Goal: Find specific page/section: Find specific page/section

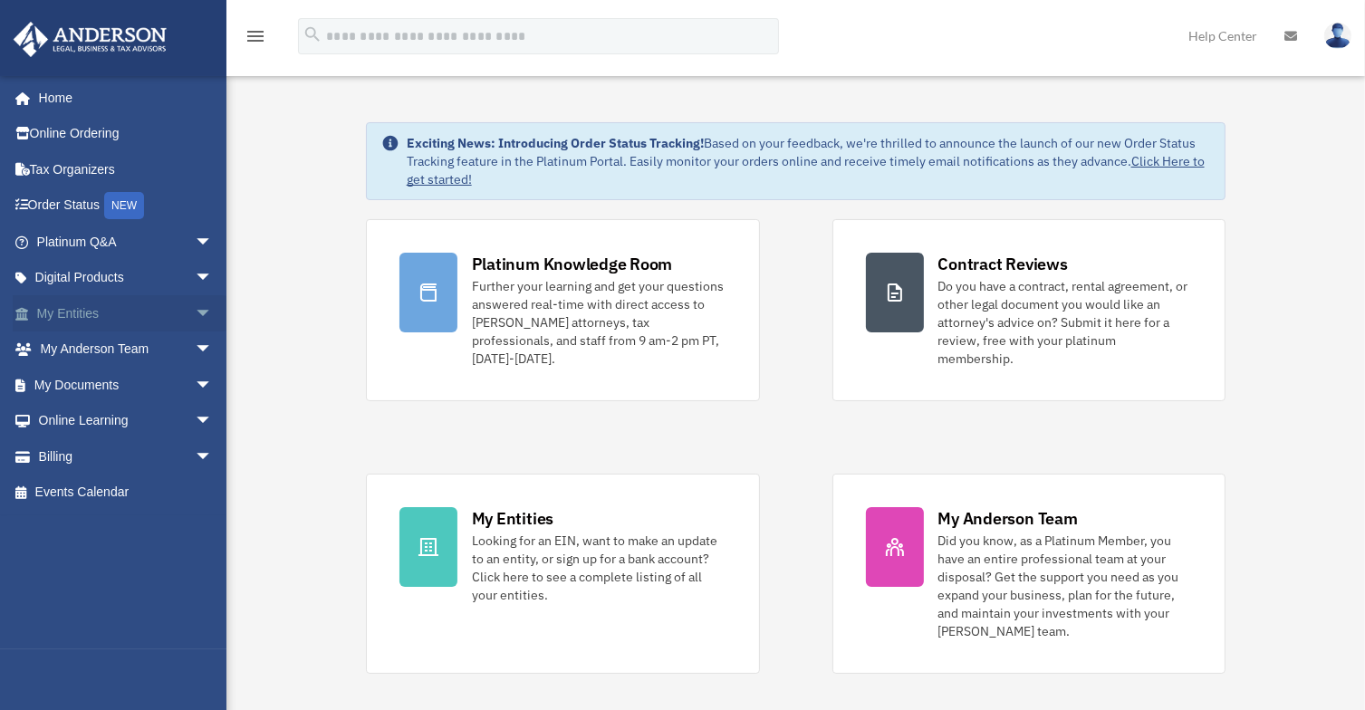
click at [195, 311] on span "arrow_drop_down" at bounding box center [213, 313] width 36 height 37
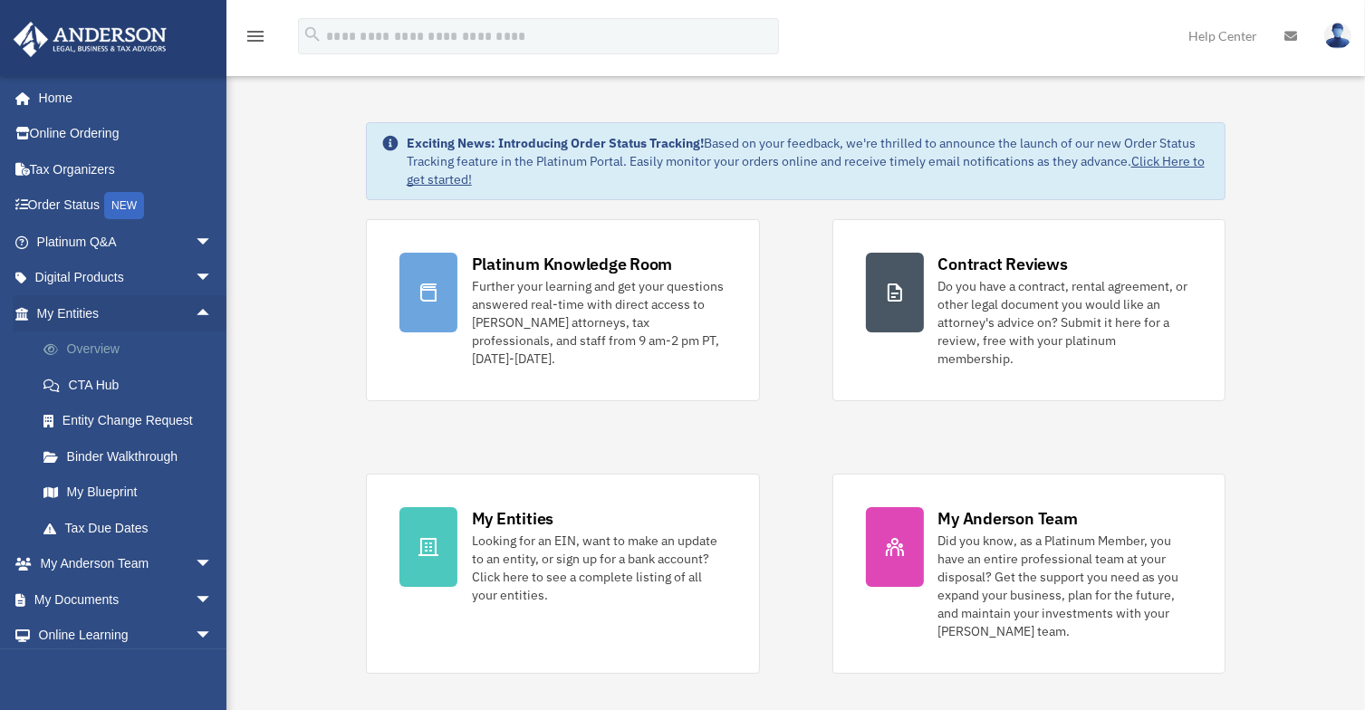
click at [132, 344] on link "Overview" at bounding box center [132, 350] width 215 height 36
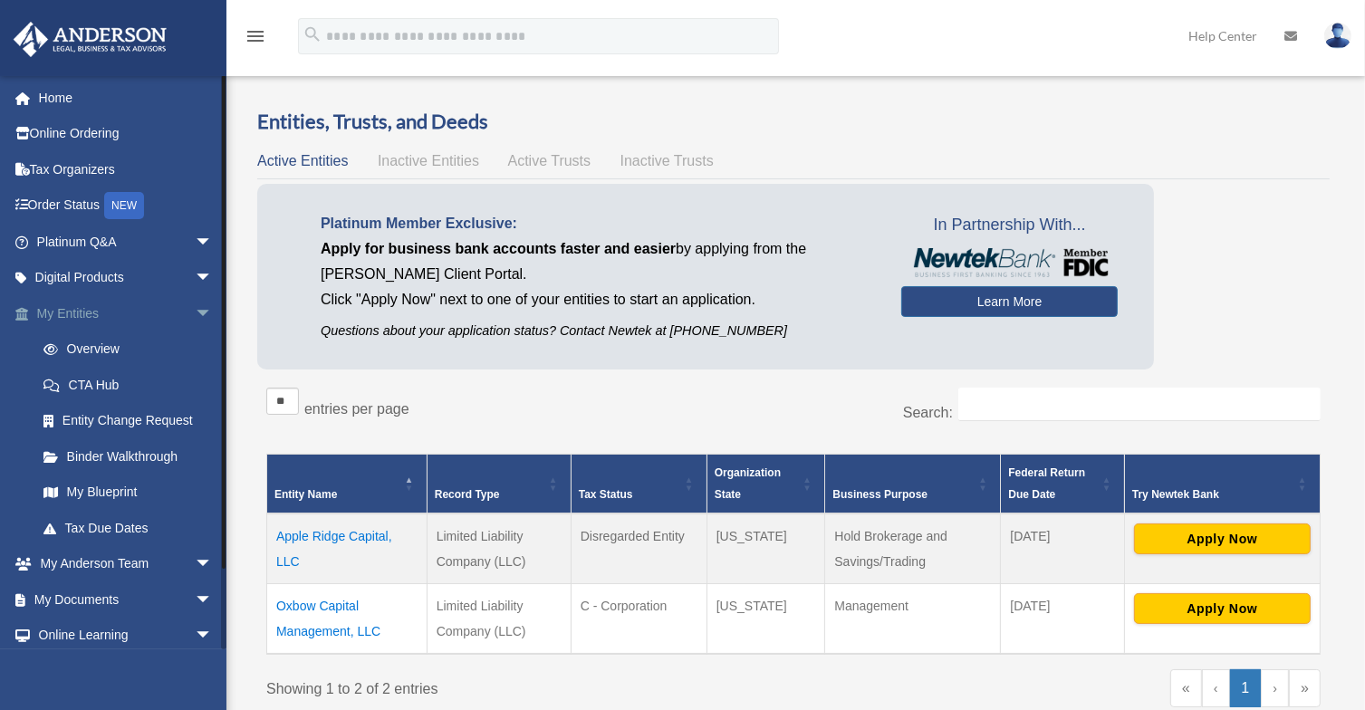
click at [195, 303] on span "arrow_drop_down" at bounding box center [213, 313] width 36 height 37
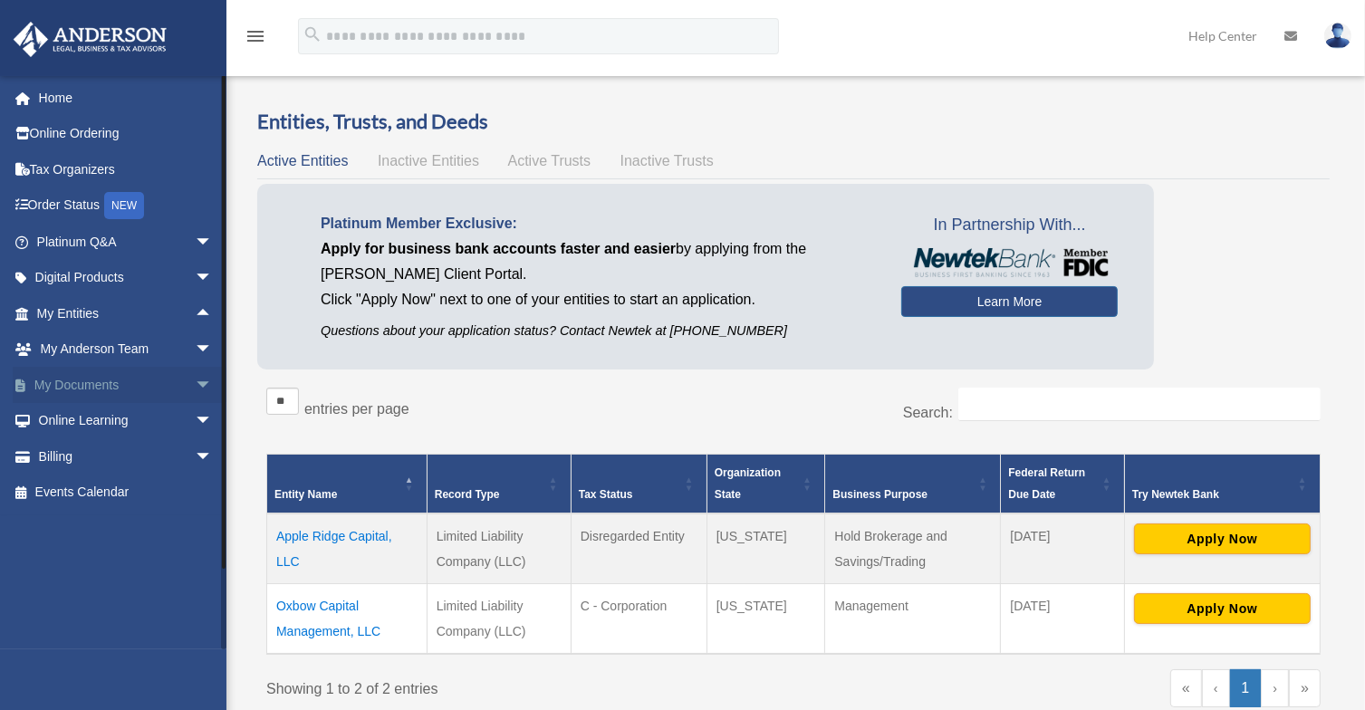
click at [195, 376] on span "arrow_drop_down" at bounding box center [213, 385] width 36 height 37
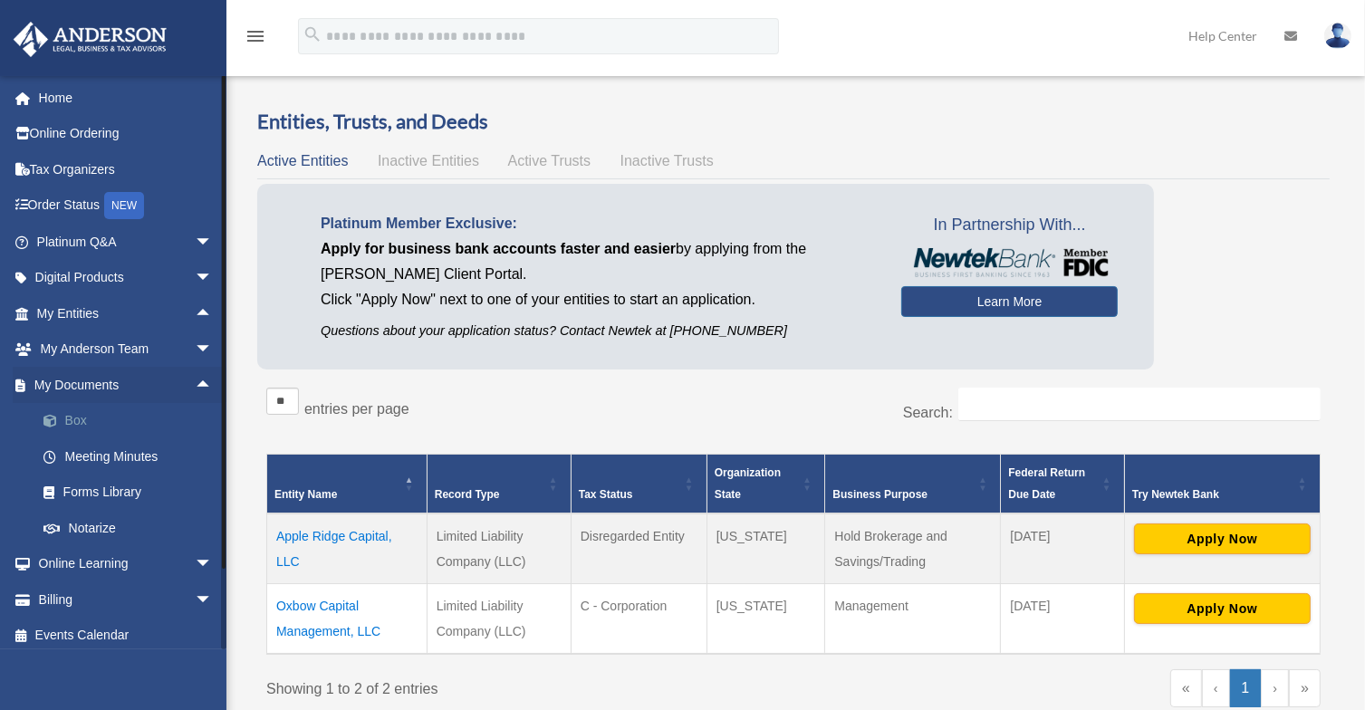
click at [122, 413] on link "Box" at bounding box center [132, 421] width 215 height 36
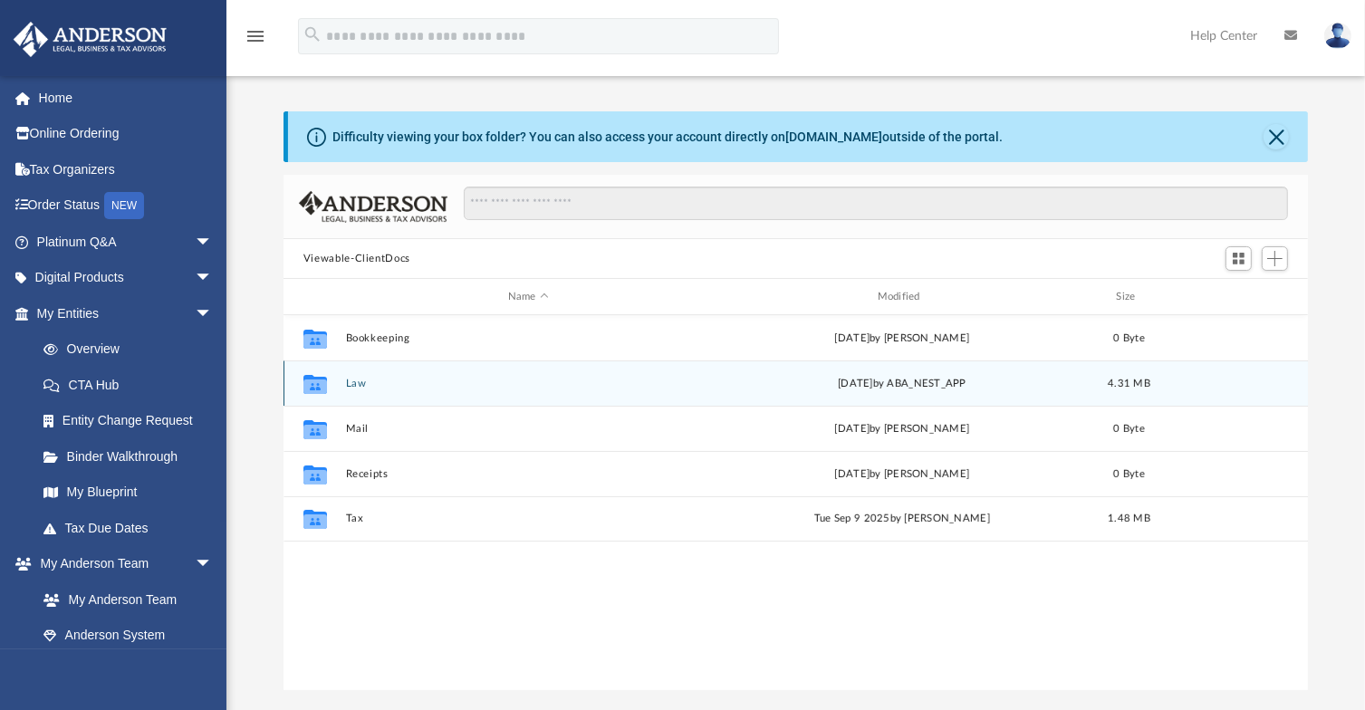
scroll to position [398, 1011]
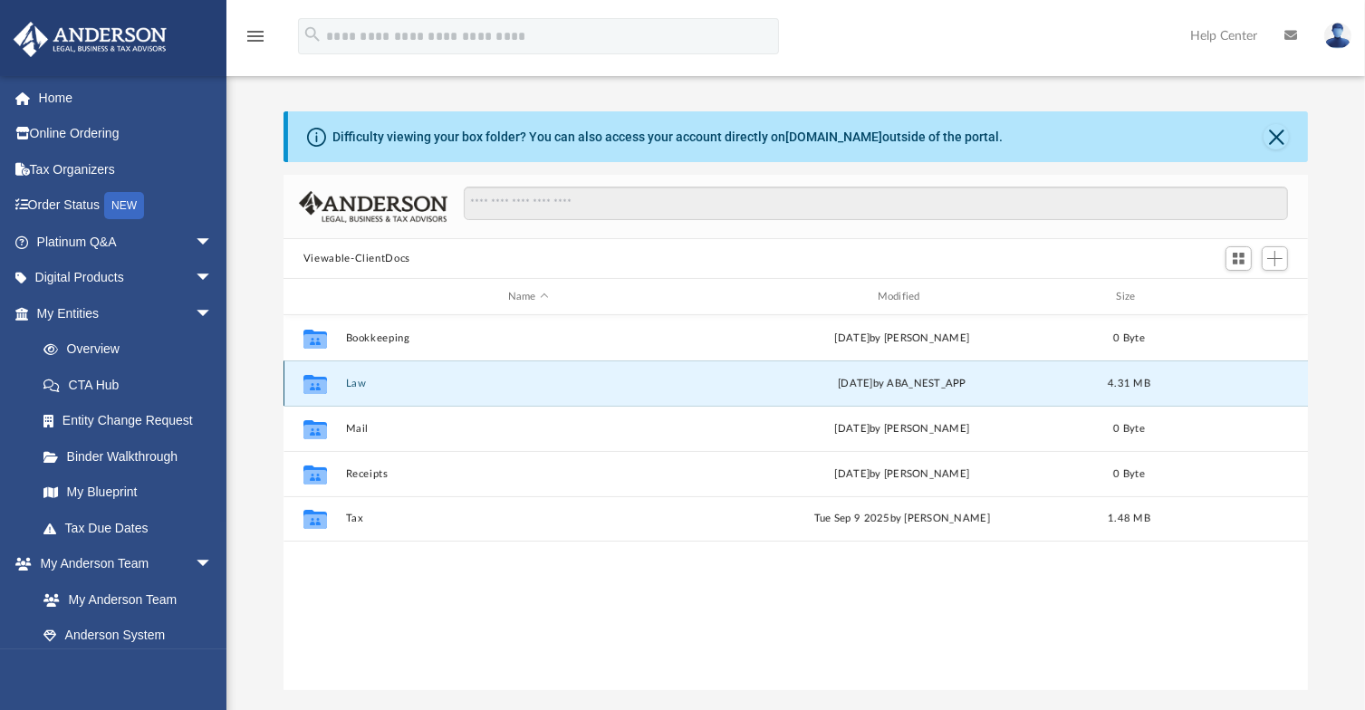
click at [348, 380] on button "Law" at bounding box center [528, 384] width 366 height 12
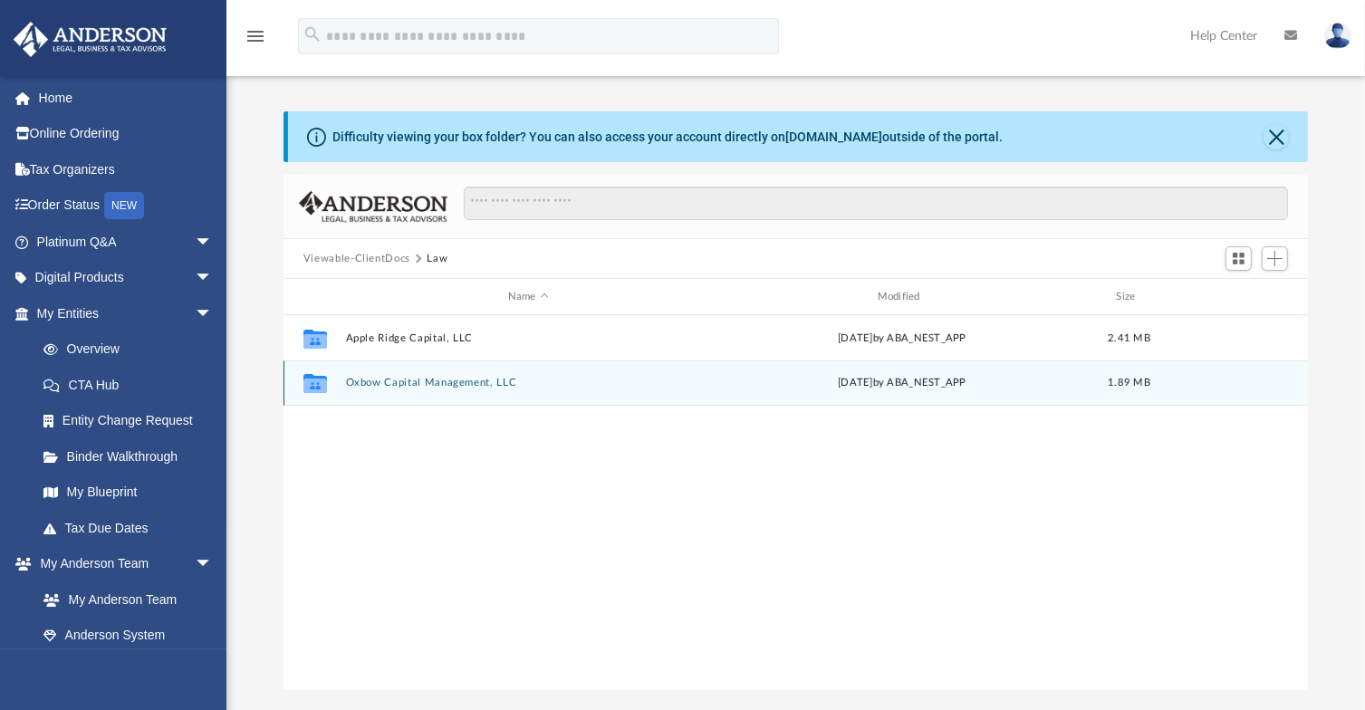
click at [348, 380] on button "Oxbow Capital Management, LLC" at bounding box center [528, 383] width 366 height 12
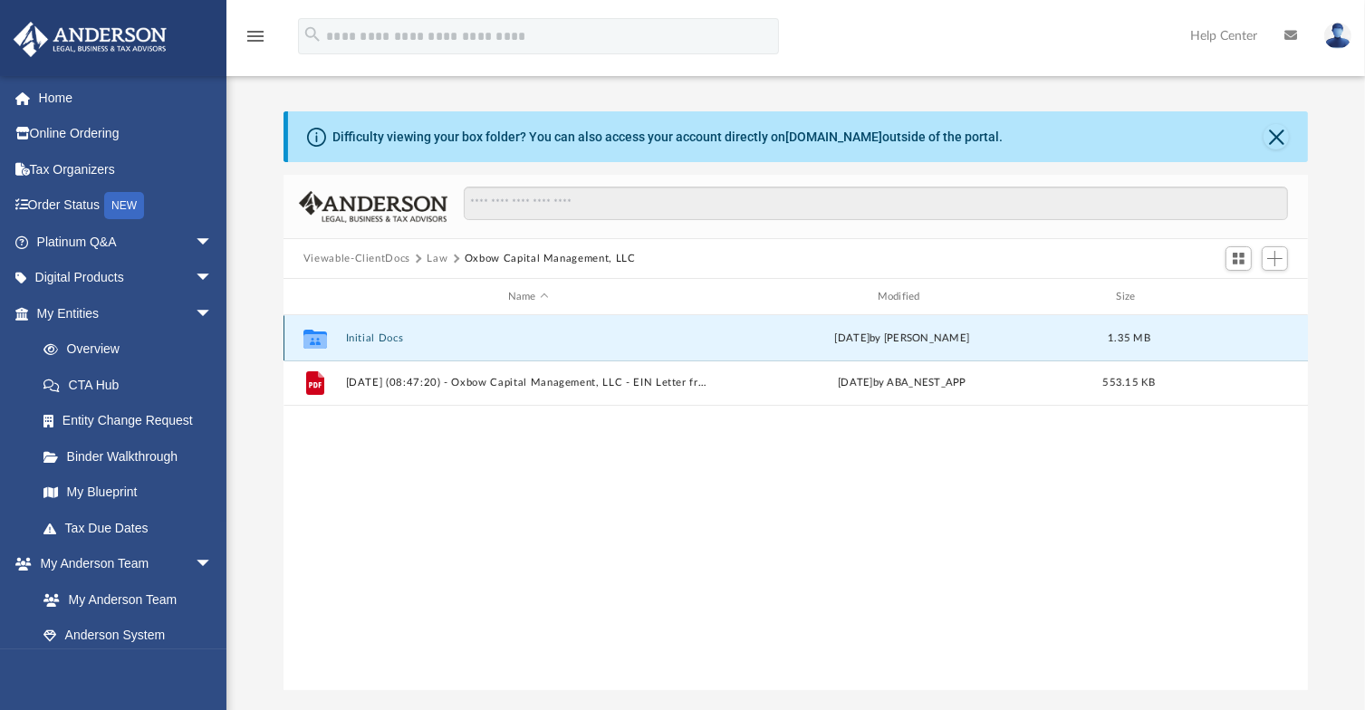
click at [368, 337] on button "Initial Docs" at bounding box center [528, 338] width 366 height 12
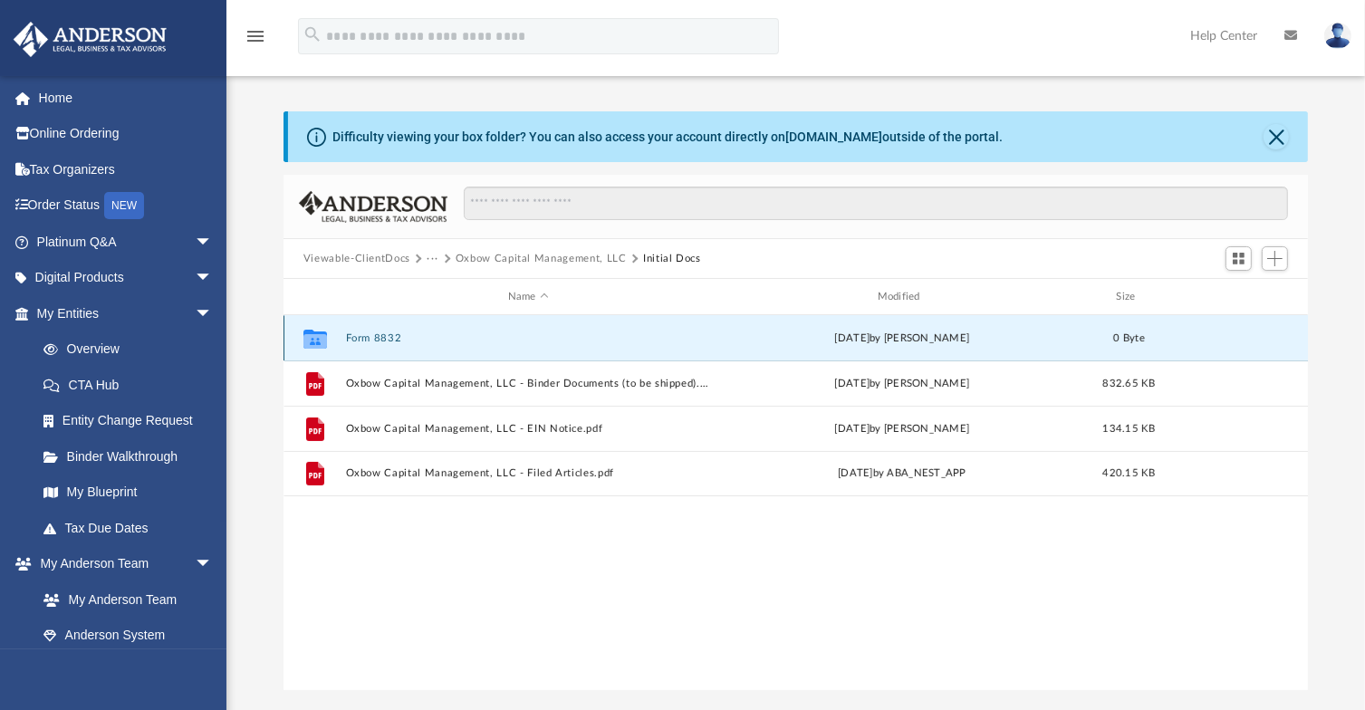
click at [368, 337] on button "Form 8832" at bounding box center [528, 338] width 366 height 12
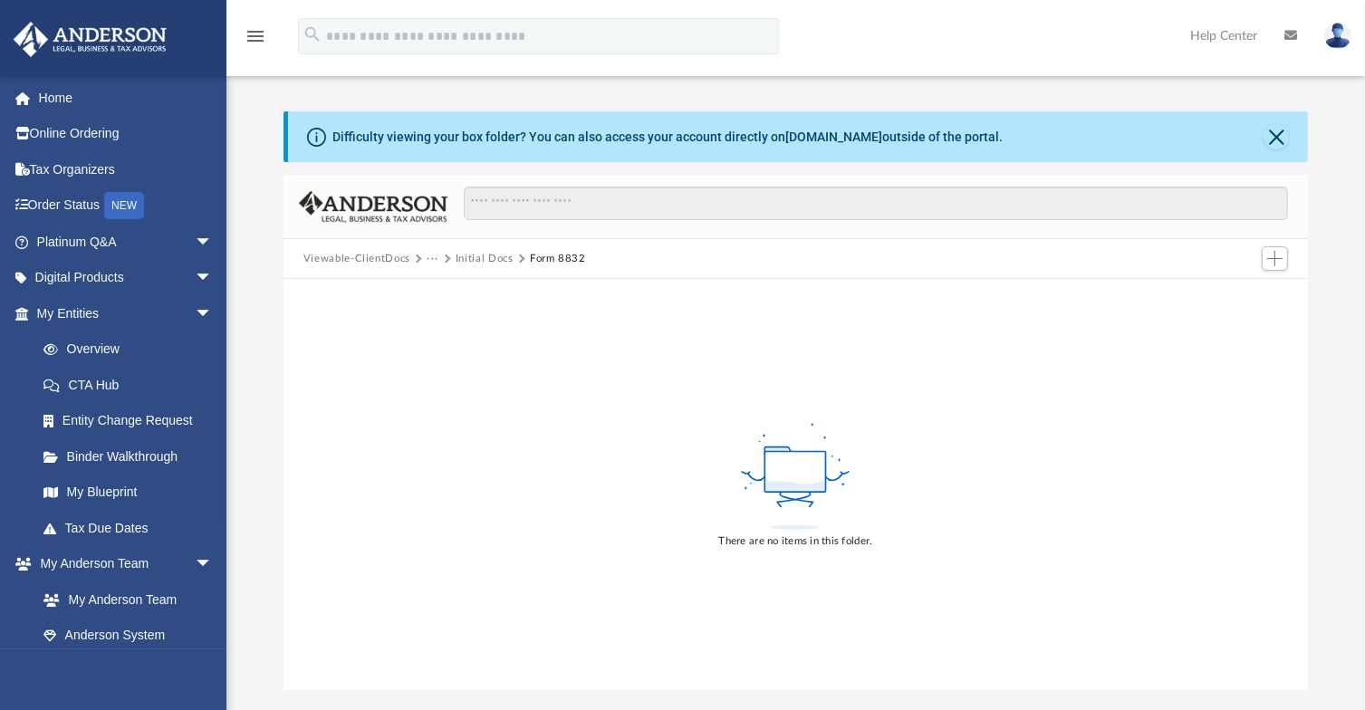
click at [477, 256] on button "Initial Docs" at bounding box center [485, 259] width 58 height 16
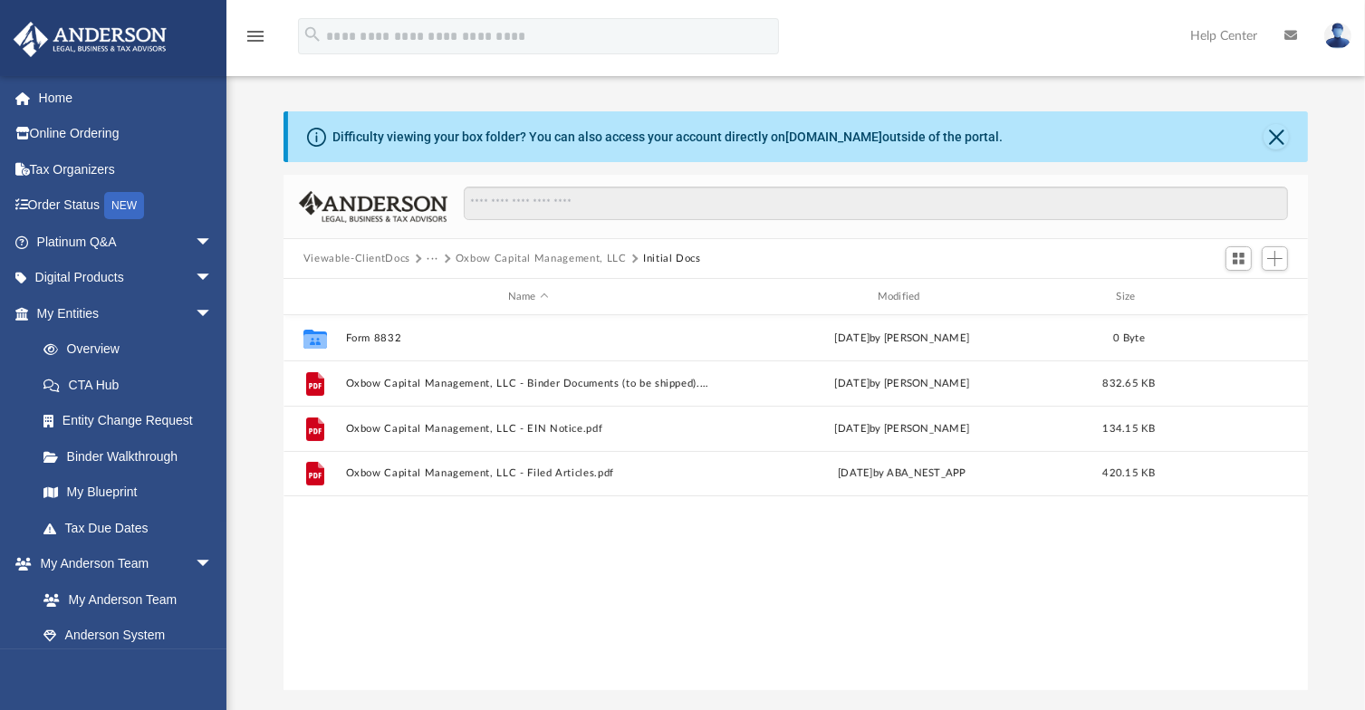
click at [385, 258] on button "Viewable-ClientDocs" at bounding box center [356, 259] width 107 height 16
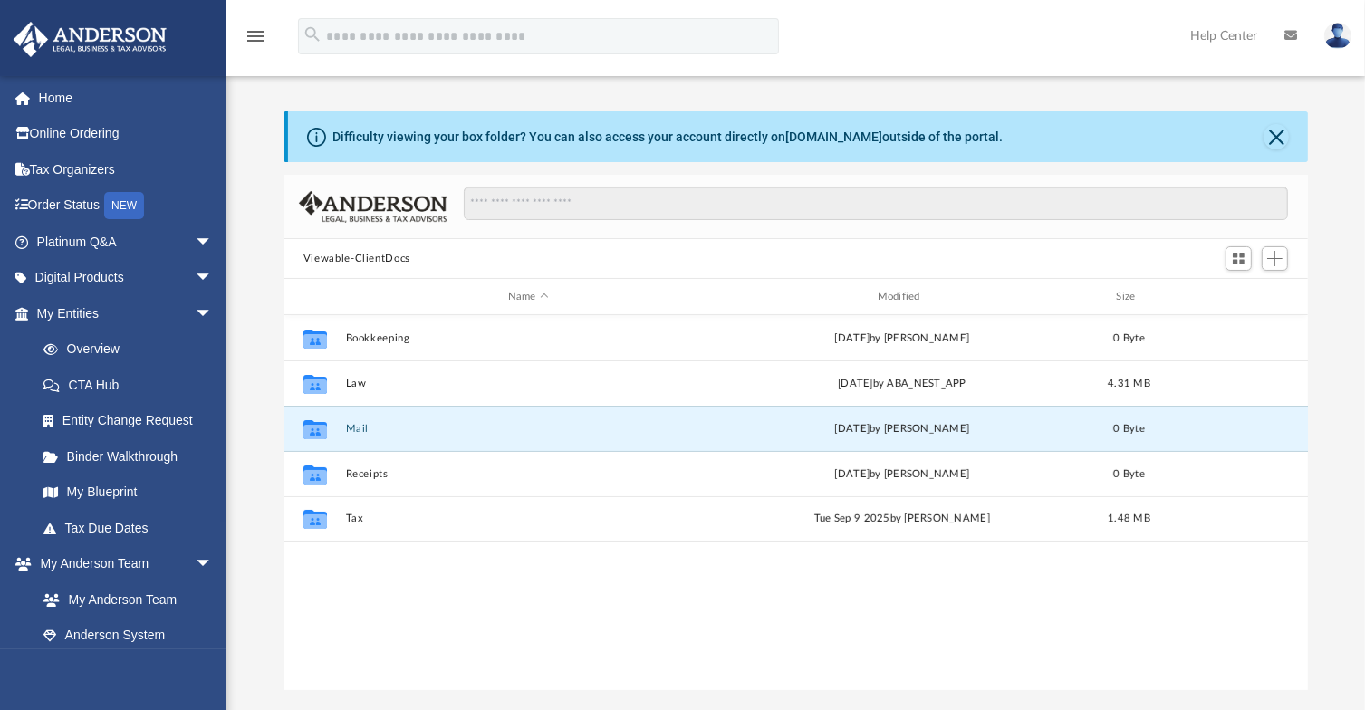
click at [359, 427] on button "Mail" at bounding box center [528, 429] width 366 height 12
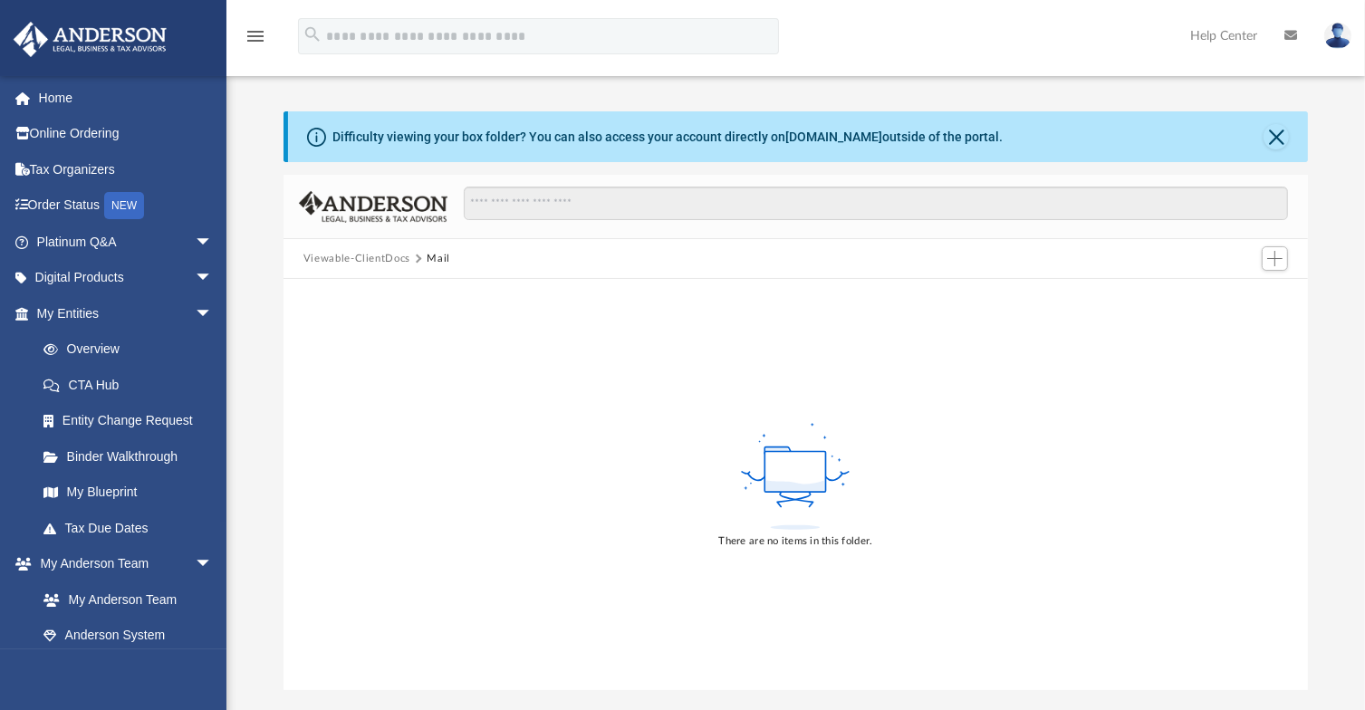
click at [361, 263] on button "Viewable-ClientDocs" at bounding box center [356, 259] width 107 height 16
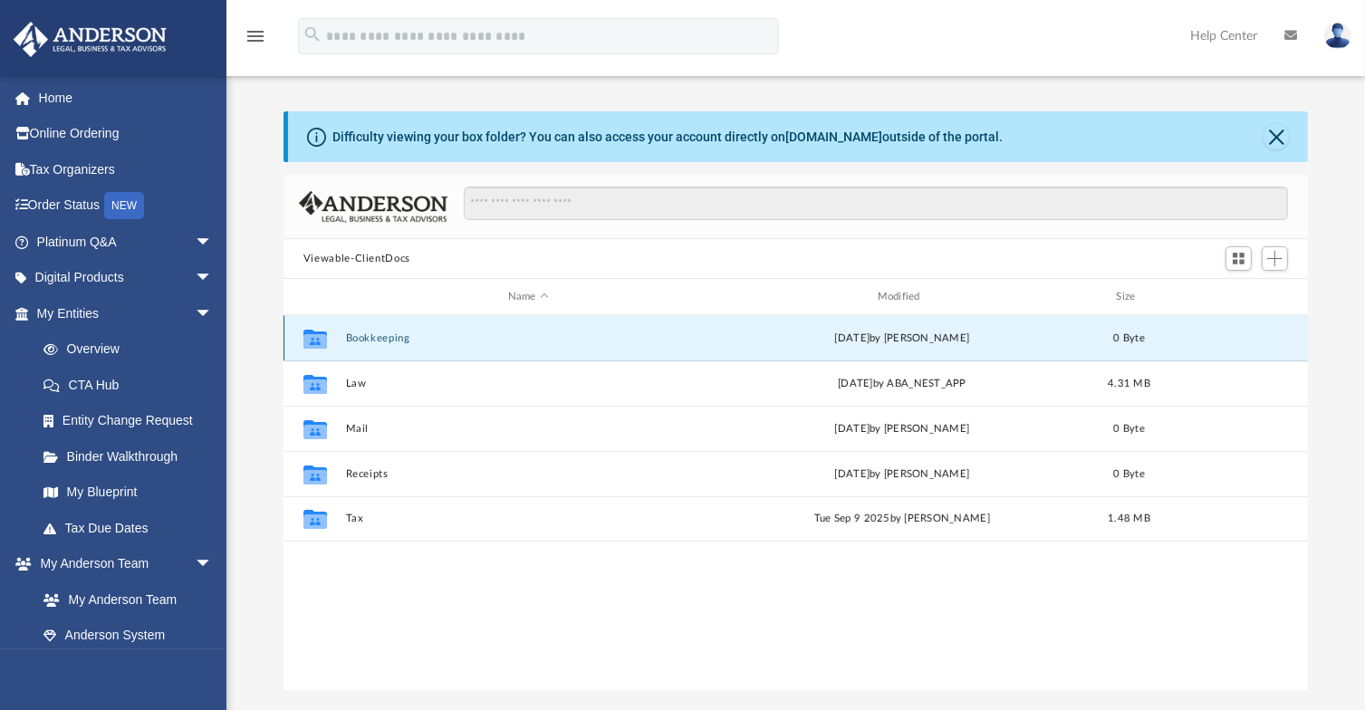
click at [404, 339] on button "Bookkeeping" at bounding box center [528, 338] width 366 height 12
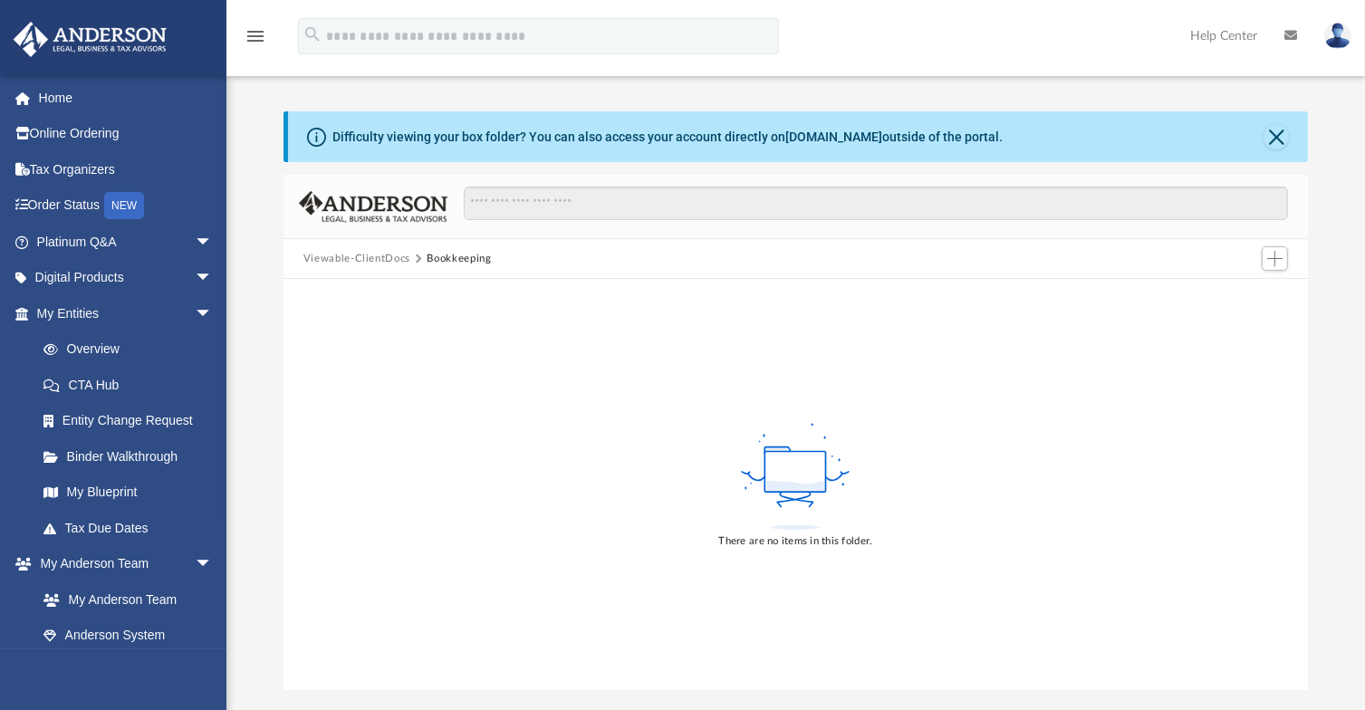
click at [359, 256] on button "Viewable-ClientDocs" at bounding box center [356, 259] width 107 height 16
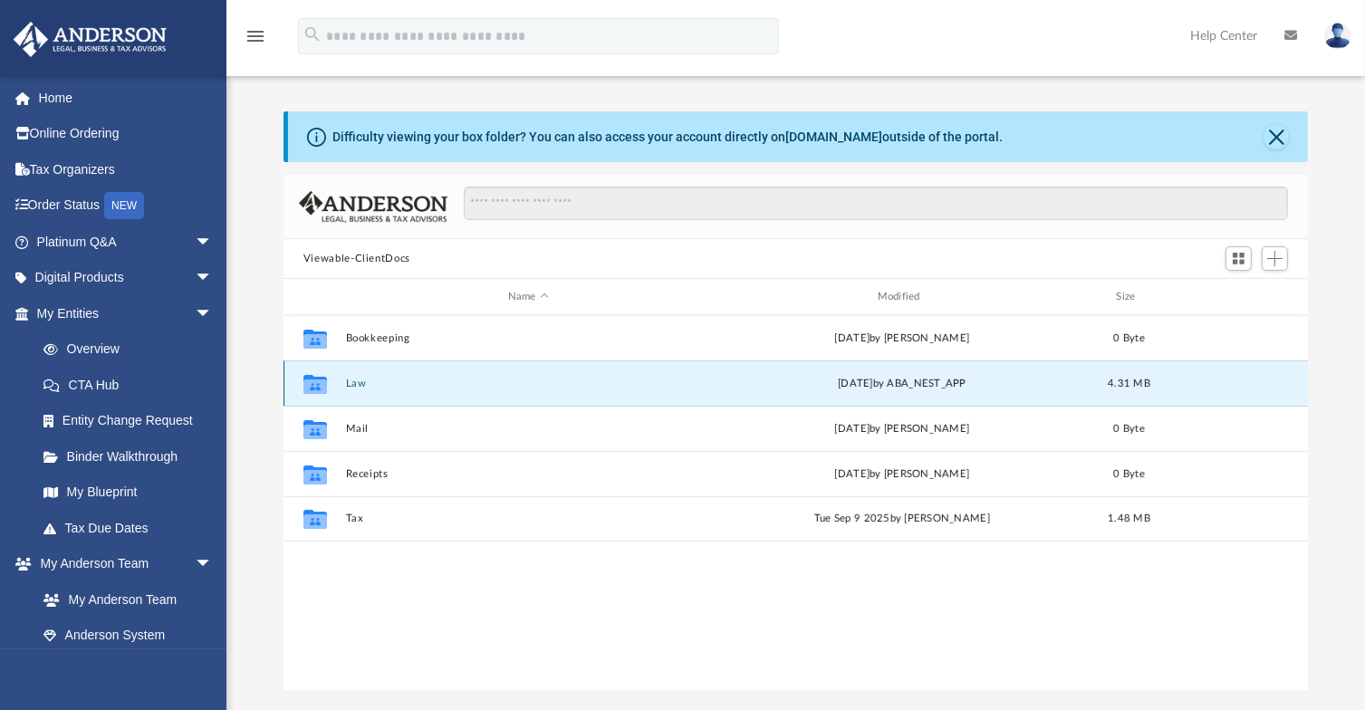
click at [358, 383] on button "Law" at bounding box center [528, 384] width 366 height 12
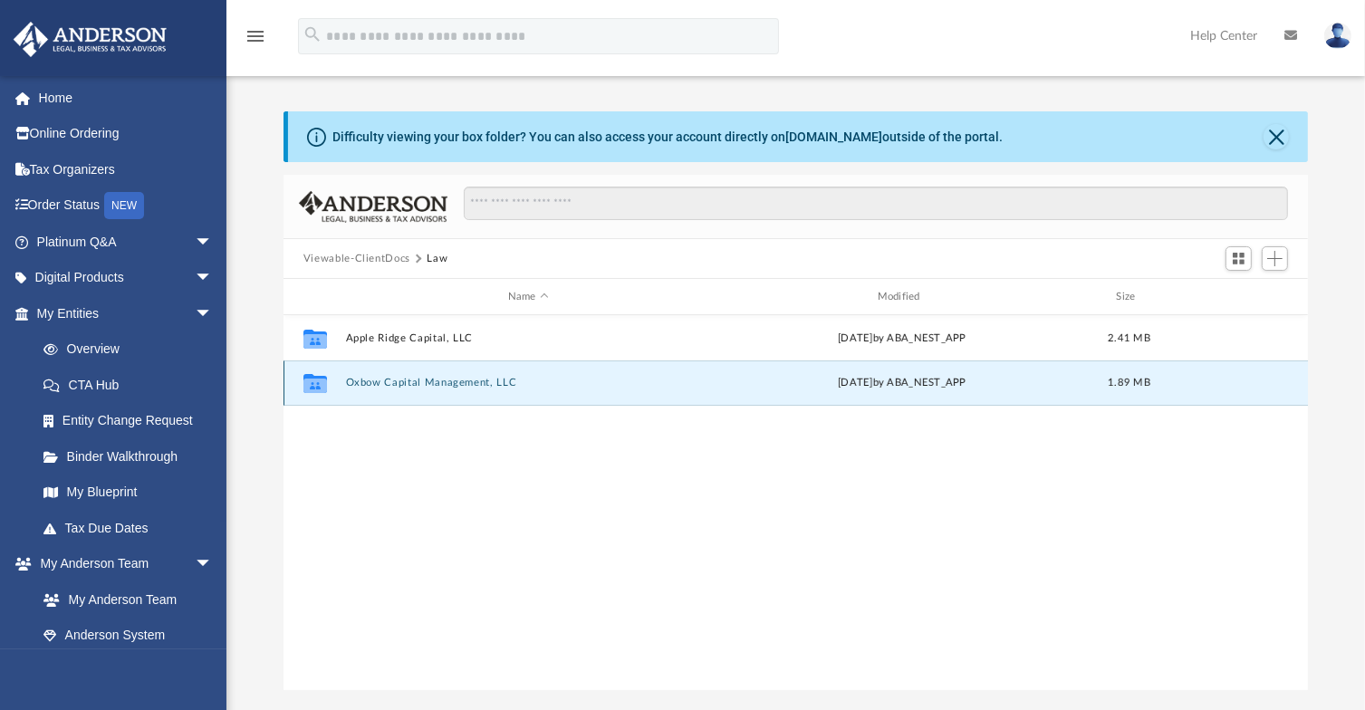
click at [395, 380] on button "Oxbow Capital Management, LLC" at bounding box center [528, 383] width 366 height 12
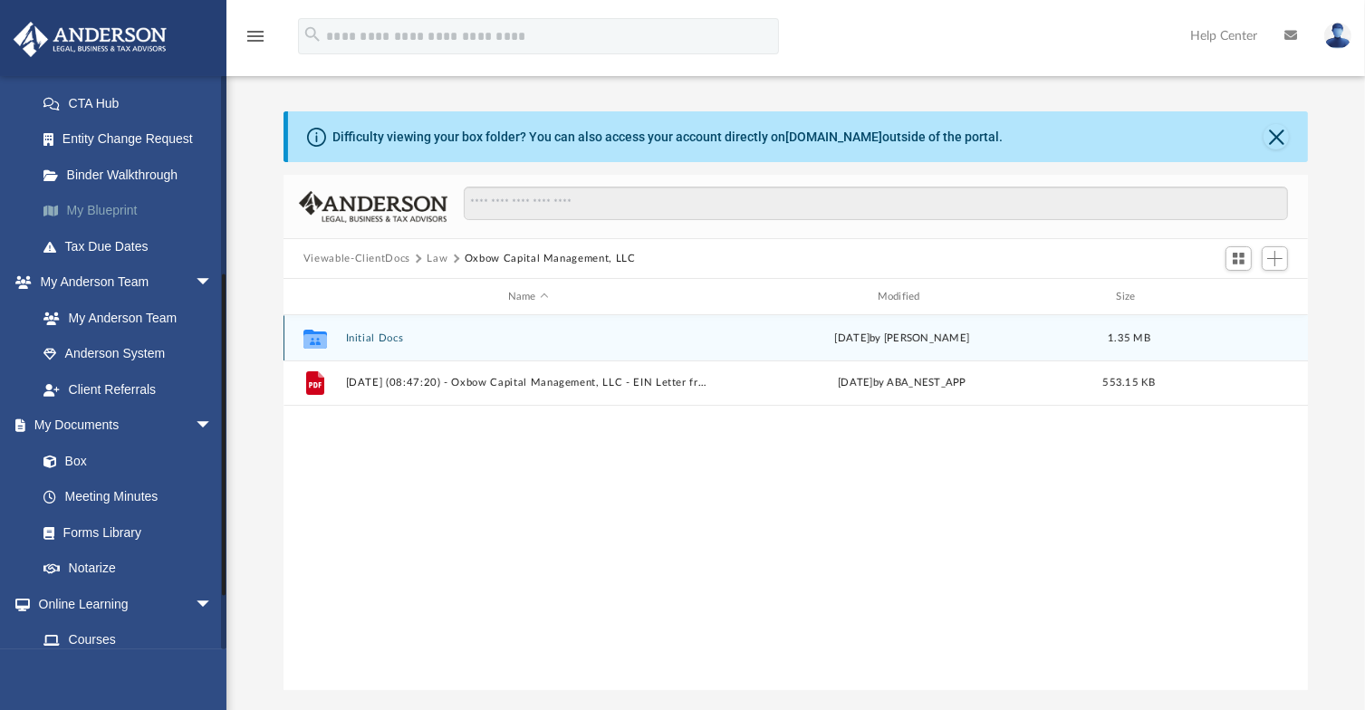
scroll to position [437, 0]
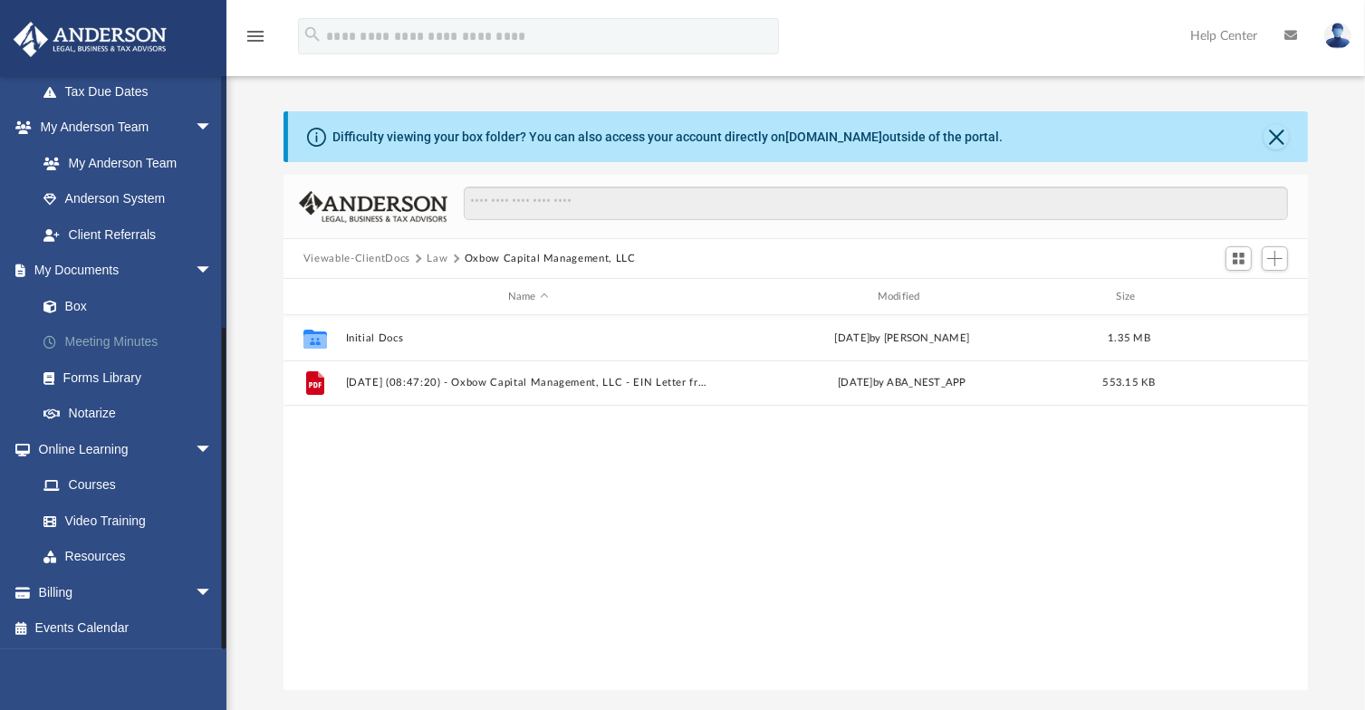
click at [127, 334] on link "Meeting Minutes" at bounding box center [132, 342] width 215 height 36
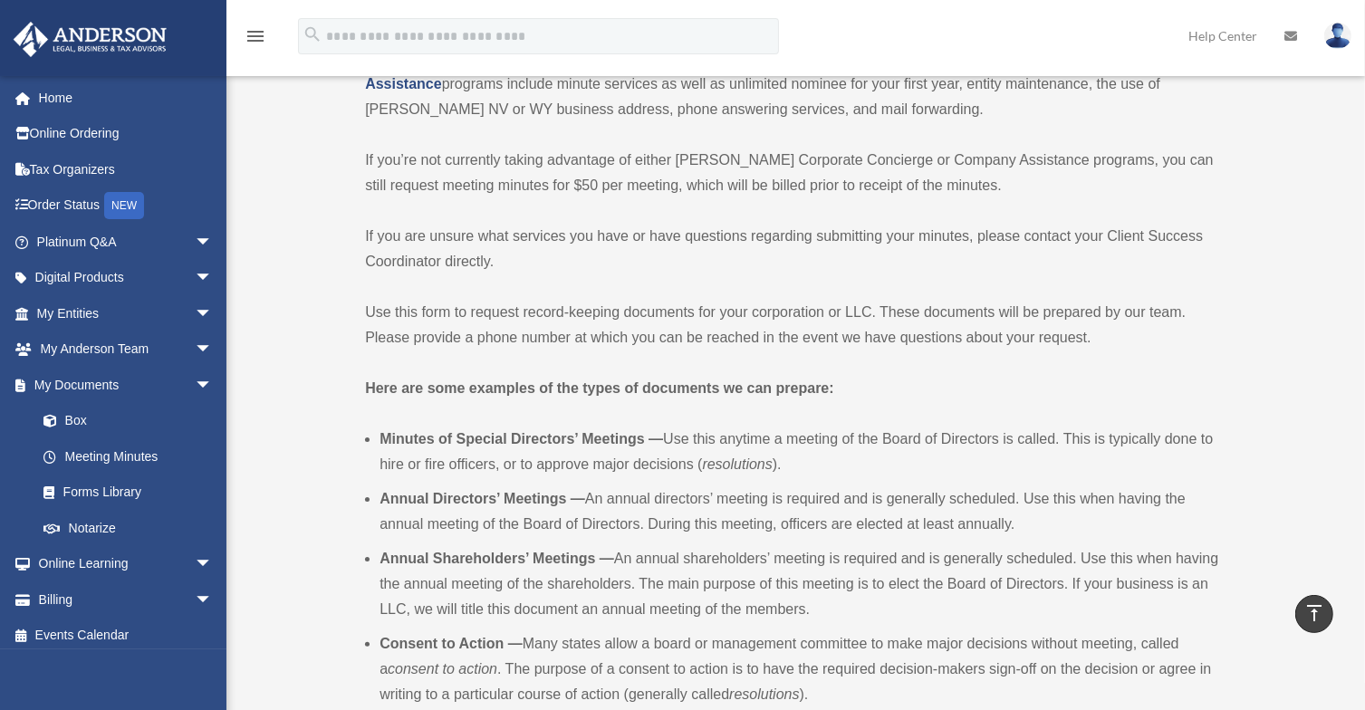
scroll to position [236, 0]
